Goal: Transaction & Acquisition: Purchase product/service

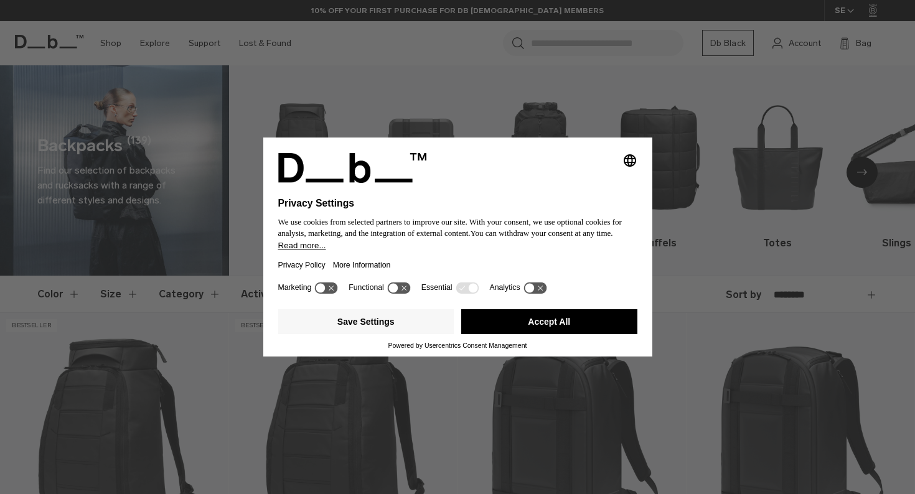
click at [574, 327] on button "Accept All" at bounding box center [549, 321] width 176 height 25
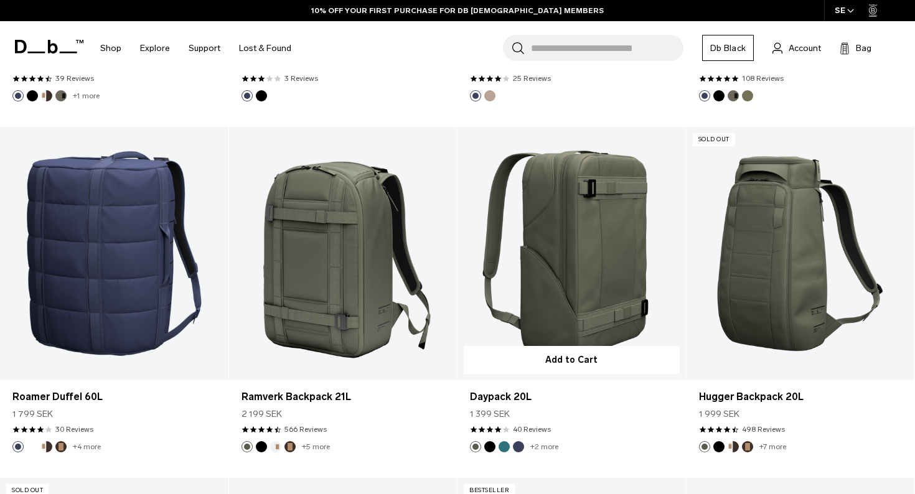
scroll to position [2648, 0]
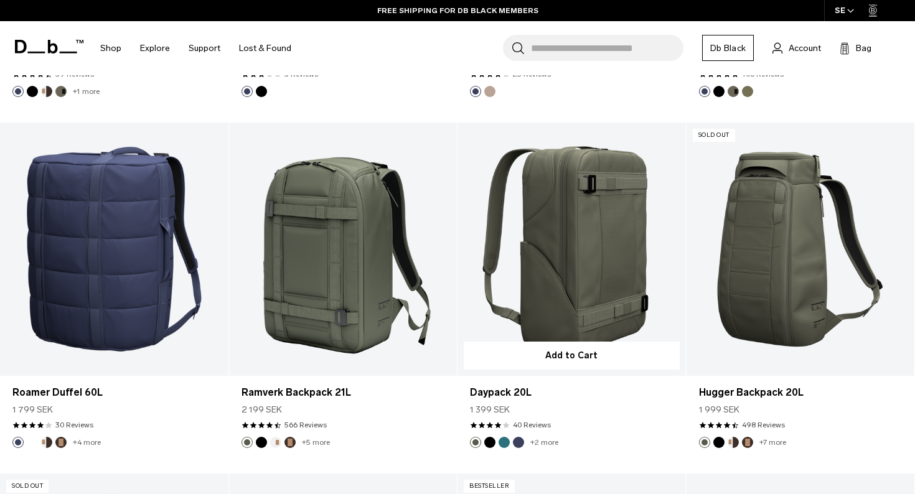
click at [597, 309] on link "Daypack 20L" at bounding box center [571, 249] width 228 height 253
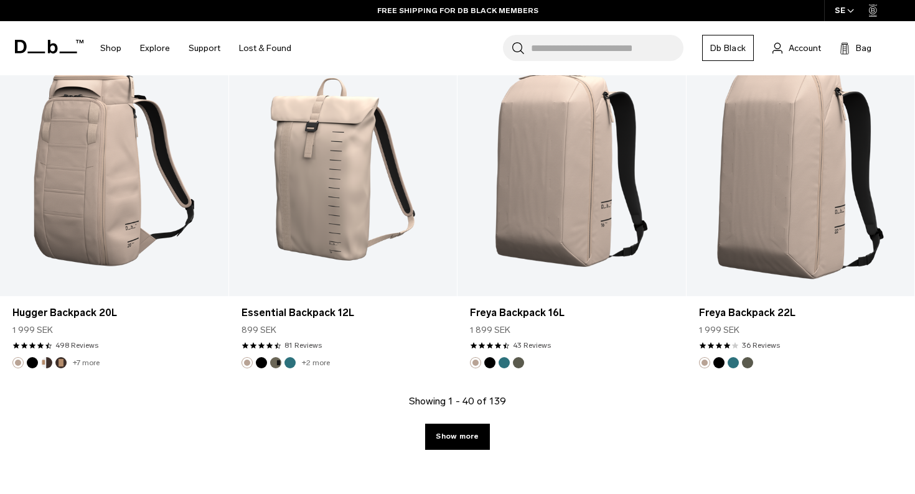
scroll to position [3413, 0]
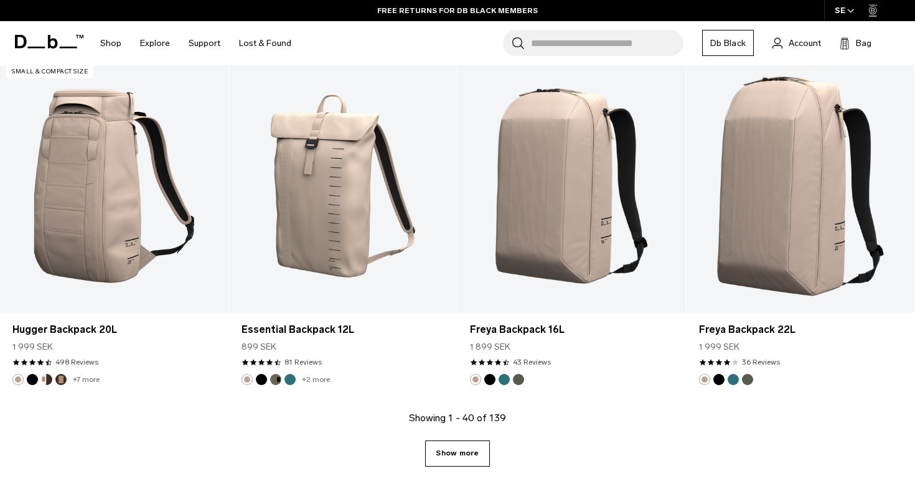
click at [462, 449] on link "Show more" at bounding box center [457, 453] width 64 height 26
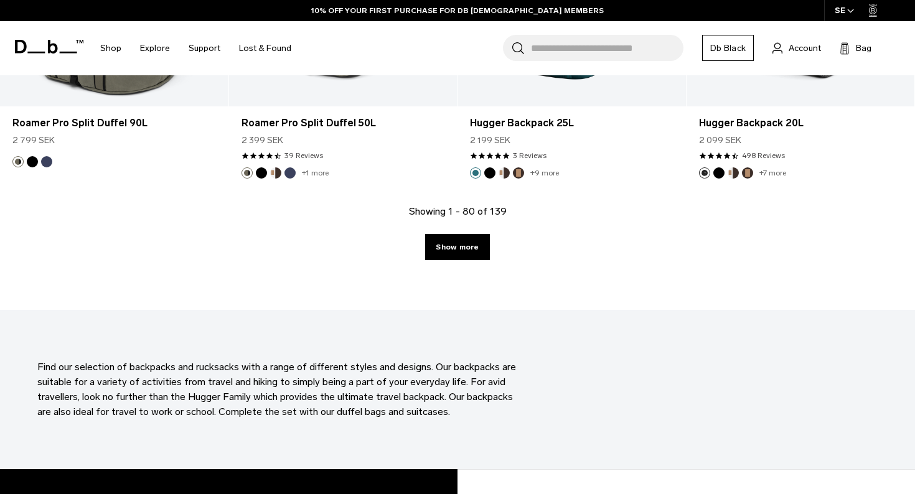
scroll to position [7140, 0]
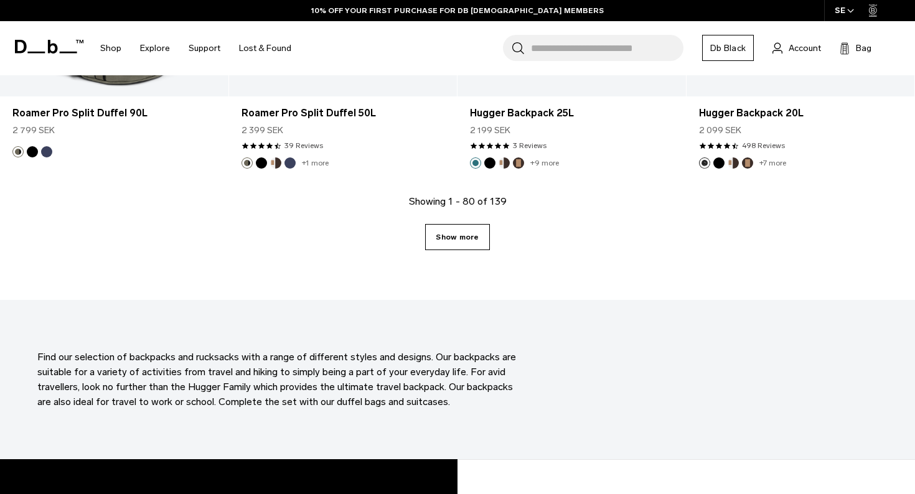
click at [463, 241] on link "Show more" at bounding box center [457, 237] width 64 height 26
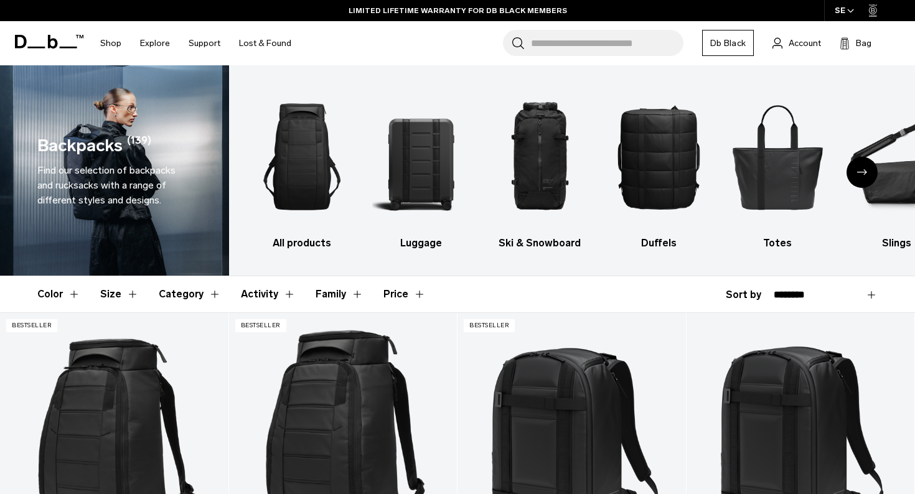
click at [869, 175] on div "Next slide" at bounding box center [861, 172] width 31 height 31
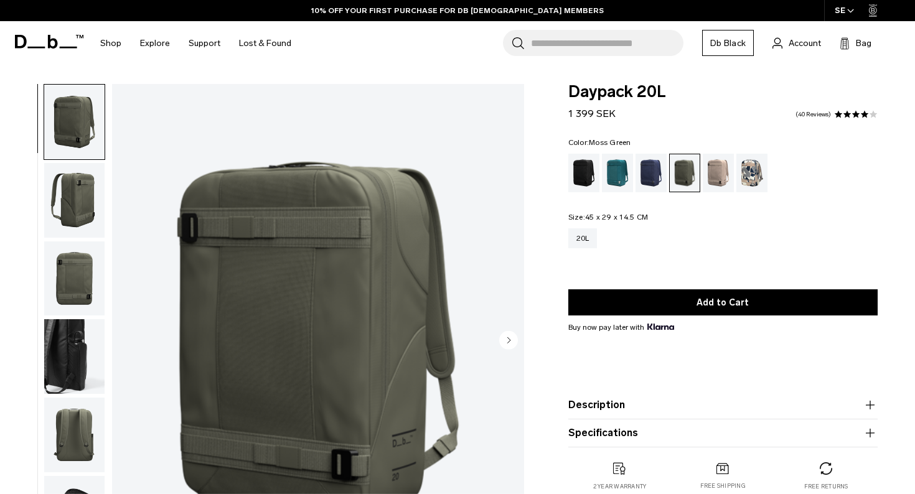
click at [75, 215] on img "button" at bounding box center [74, 200] width 60 height 75
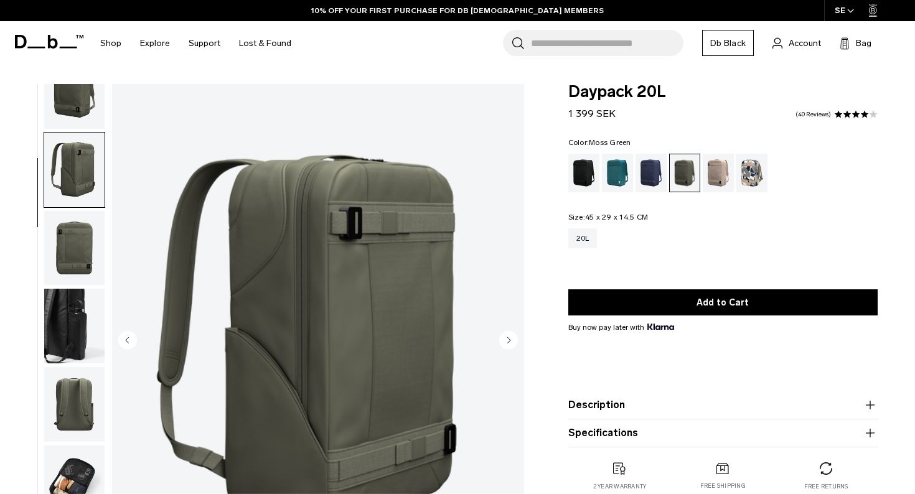
click at [78, 253] on img "button" at bounding box center [74, 248] width 60 height 75
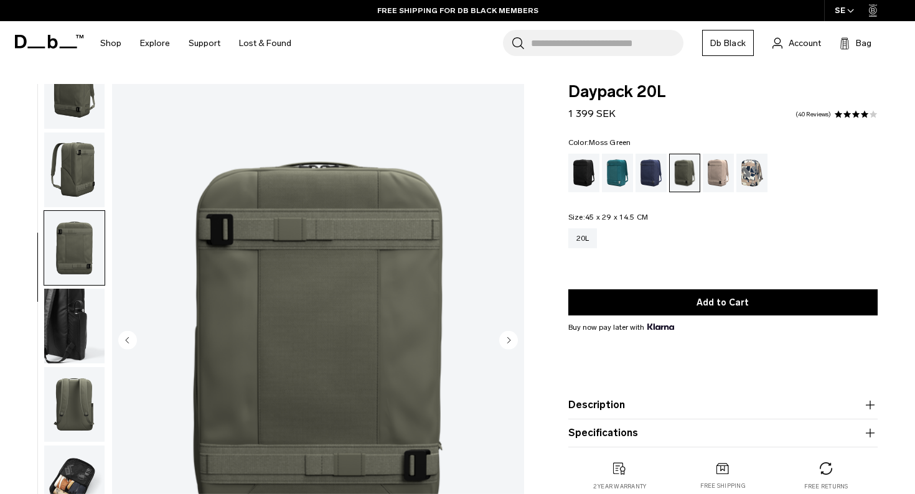
click at [512, 338] on circle "Next slide" at bounding box center [508, 339] width 19 height 19
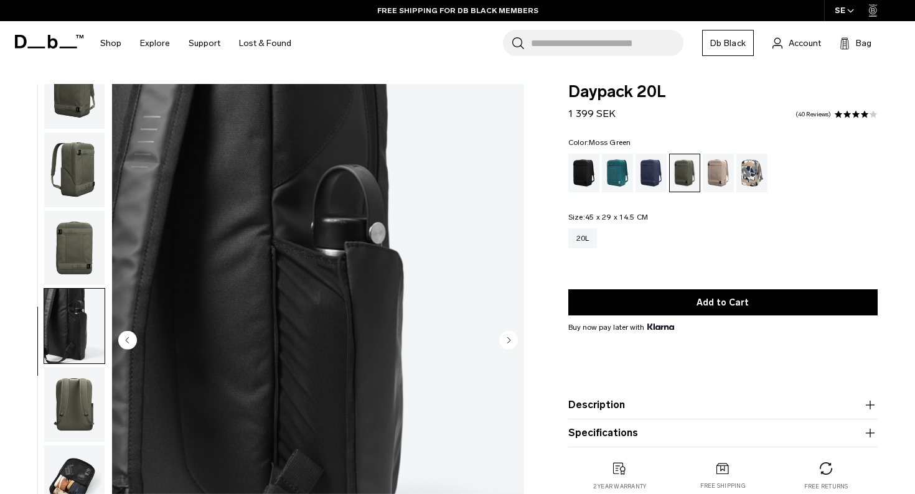
click at [512, 338] on circle "Next slide" at bounding box center [508, 339] width 19 height 19
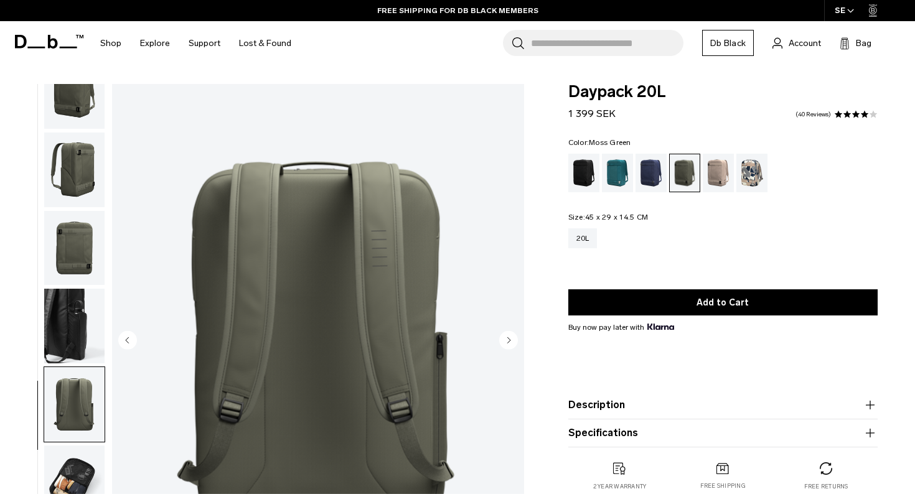
click at [512, 338] on circle "Next slide" at bounding box center [508, 339] width 19 height 19
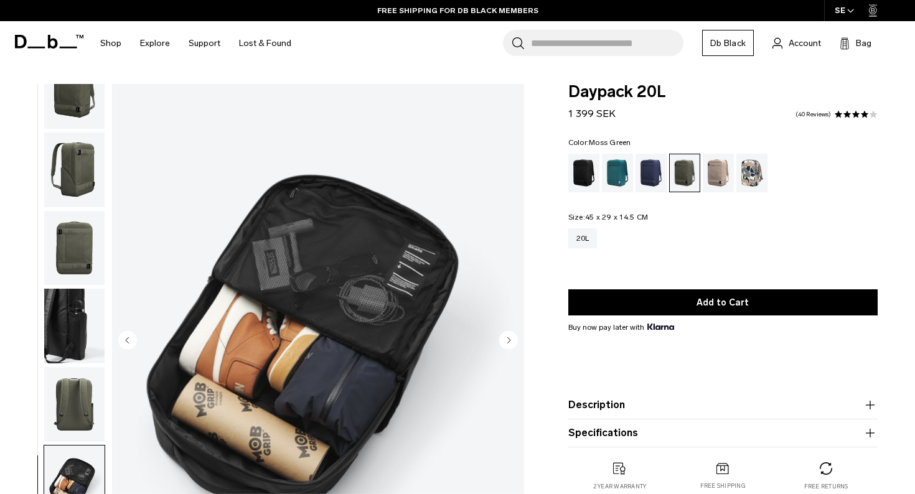
click at [512, 338] on circle "Next slide" at bounding box center [508, 339] width 19 height 19
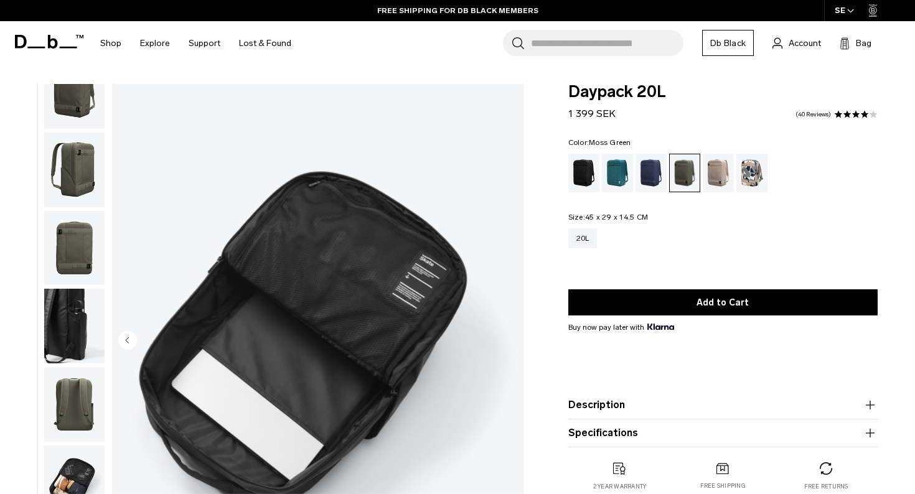
click at [512, 338] on img "7 / 7" at bounding box center [318, 341] width 412 height 515
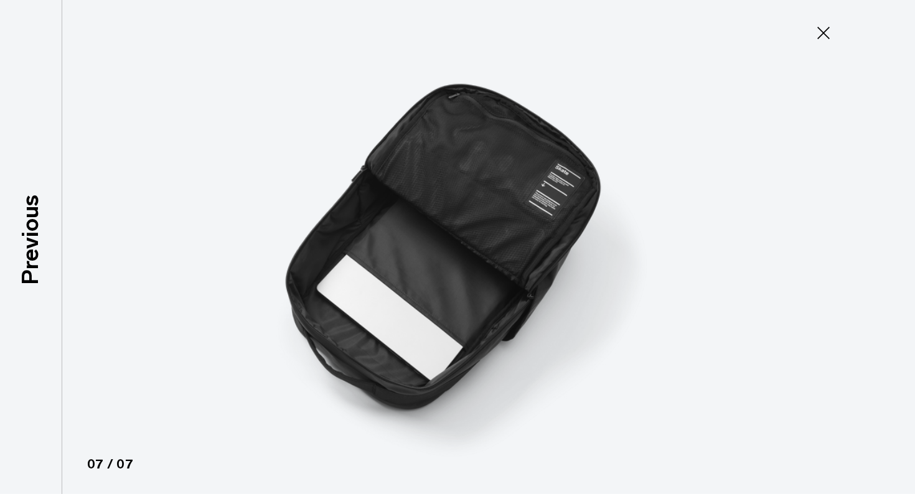
click at [512, 338] on img at bounding box center [457, 247] width 560 height 494
click at [820, 31] on icon at bounding box center [823, 33] width 20 height 20
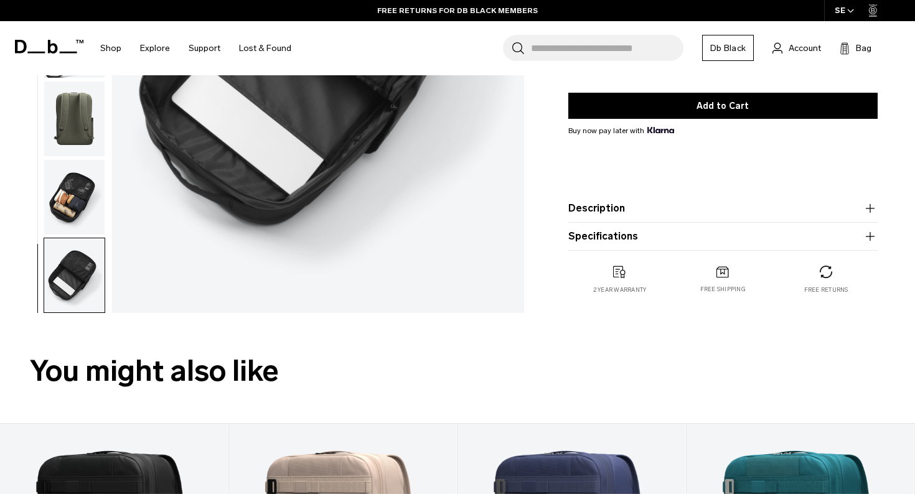
scroll to position [287, 0]
